Goal: Information Seeking & Learning: Learn about a topic

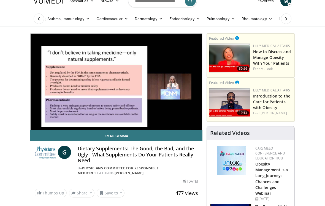
scroll to position [9, 0]
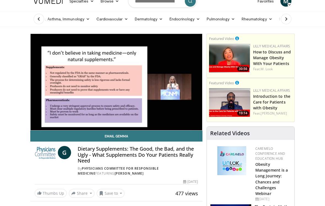
click at [62, 135] on link "Email Gemma" at bounding box center [116, 136] width 172 height 11
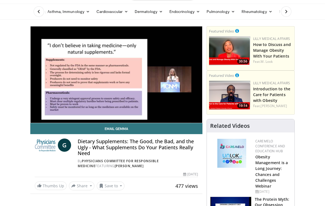
click at [59, 128] on link "Email Gemma" at bounding box center [116, 128] width 172 height 11
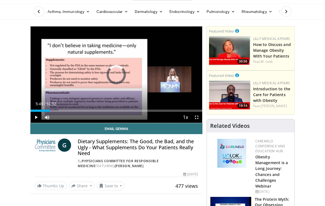
click at [50, 108] on div "Loaded : 11.24%" at bounding box center [117, 109] width 172 height 5
click at [67, 108] on div "Loaded : 0.00%" at bounding box center [117, 109] width 172 height 5
click at [73, 107] on div "Loaded : 0.00%" at bounding box center [117, 109] width 172 height 5
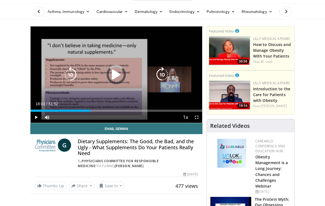
click at [90, 110] on div "Progress Bar" at bounding box center [61, 111] width 60 height 2
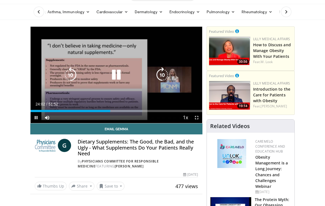
scroll to position [17, 0]
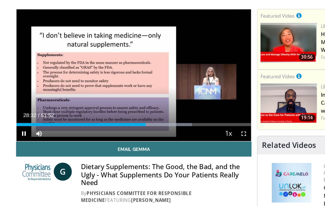
click at [67, 109] on div "Progress Bar" at bounding box center [78, 110] width 94 height 2
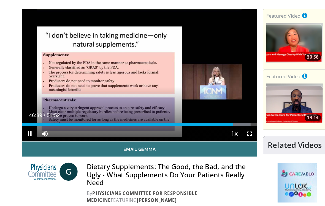
click at [180, 112] on button "Playback Rate" at bounding box center [185, 117] width 11 height 11
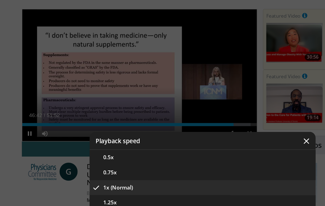
click at [172, 42] on div "Video Player" at bounding box center [162, 103] width 325 height 206
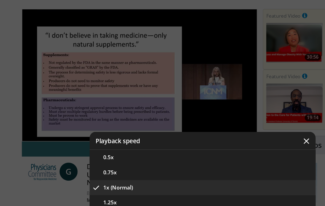
click at [232, 116] on button "Video Player" at bounding box center [238, 122] width 13 height 13
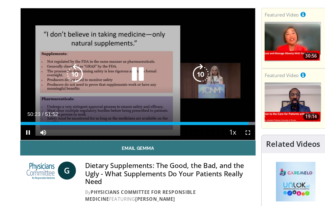
click at [170, 80] on div "10 seconds Tap to unmute" at bounding box center [117, 74] width 172 height 96
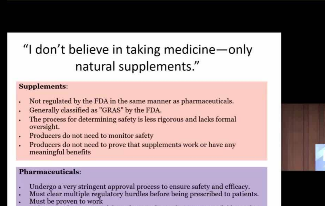
scroll to position [0, 0]
